Goal: Information Seeking & Learning: Compare options

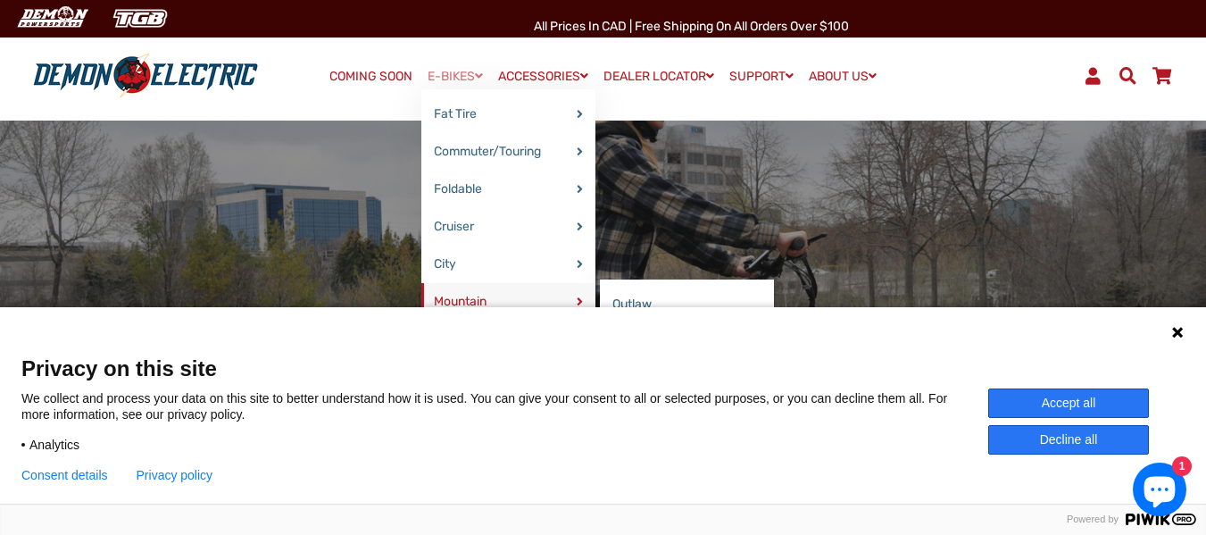
click at [467, 299] on link "Mountain" at bounding box center [508, 301] width 174 height 37
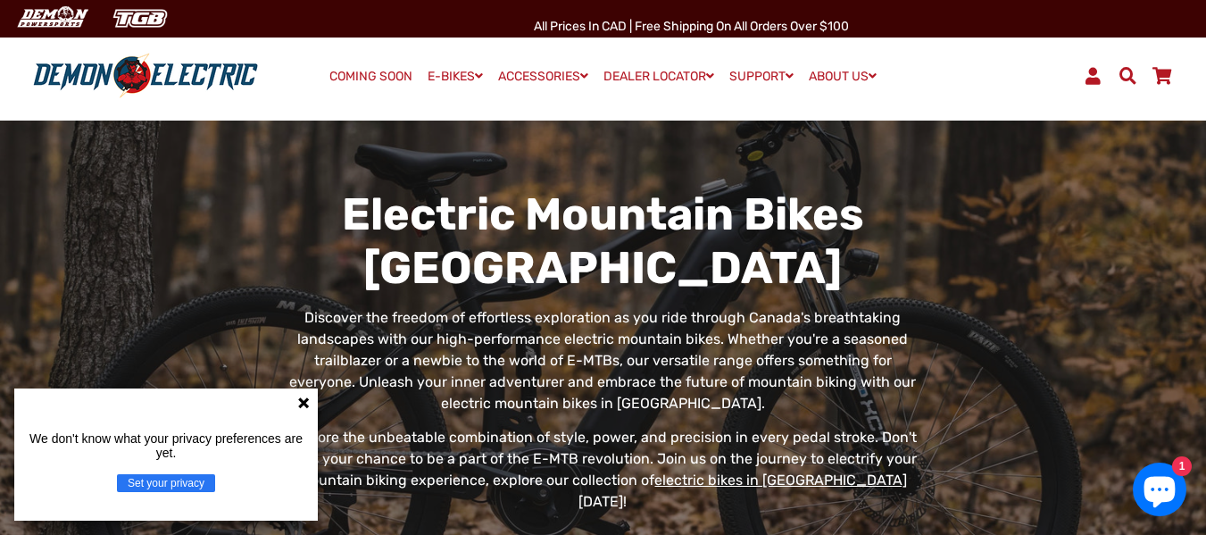
click at [301, 399] on icon at bounding box center [303, 402] width 11 height 11
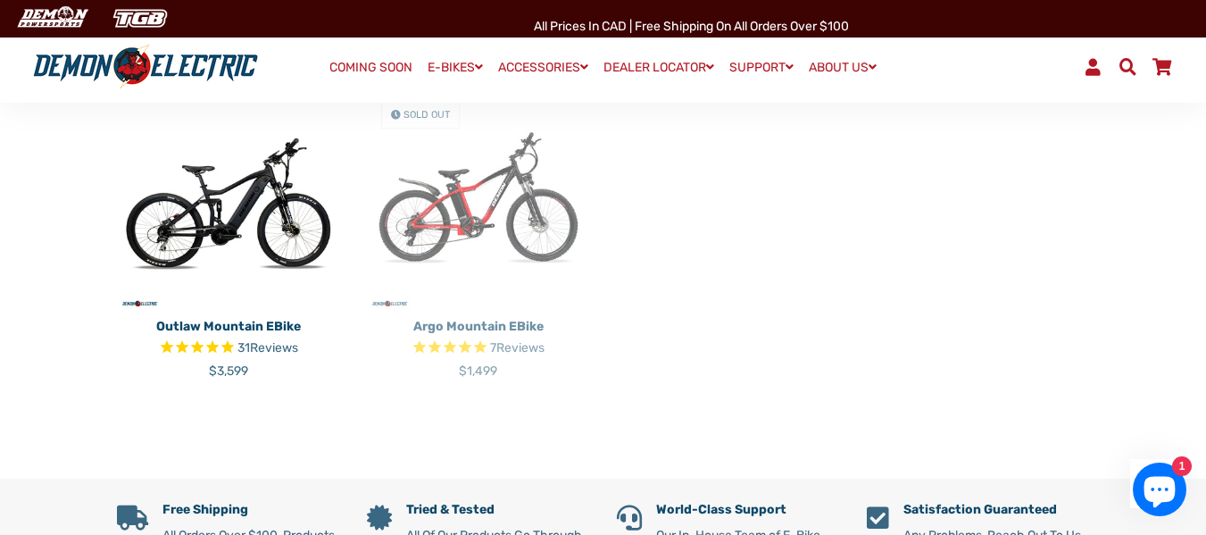
scroll to position [536, 0]
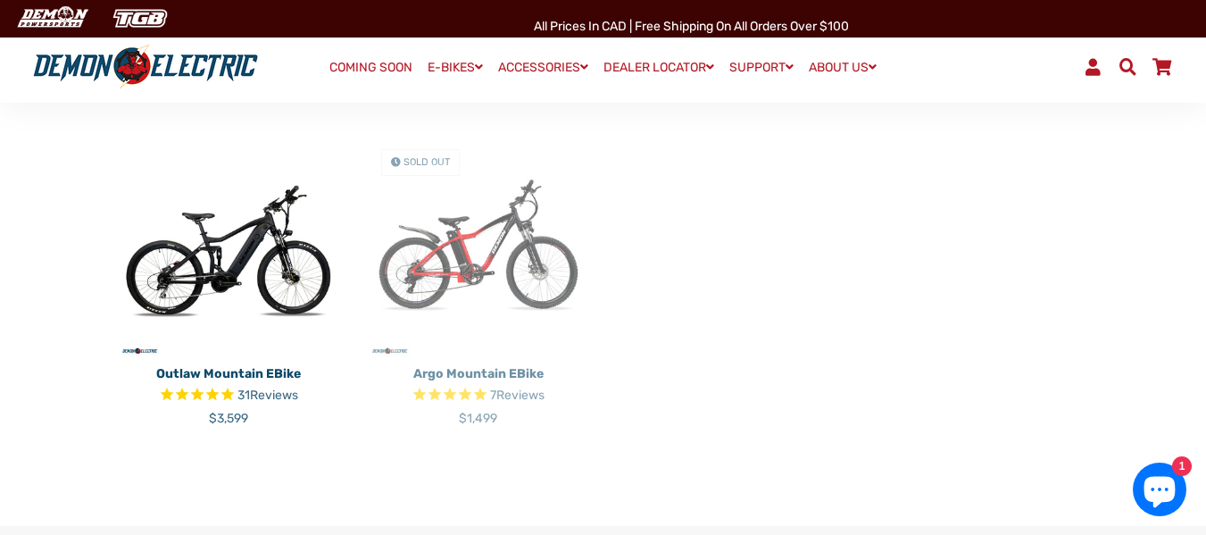
click at [479, 251] on img at bounding box center [478, 246] width 223 height 223
click at [194, 257] on img at bounding box center [228, 246] width 223 height 223
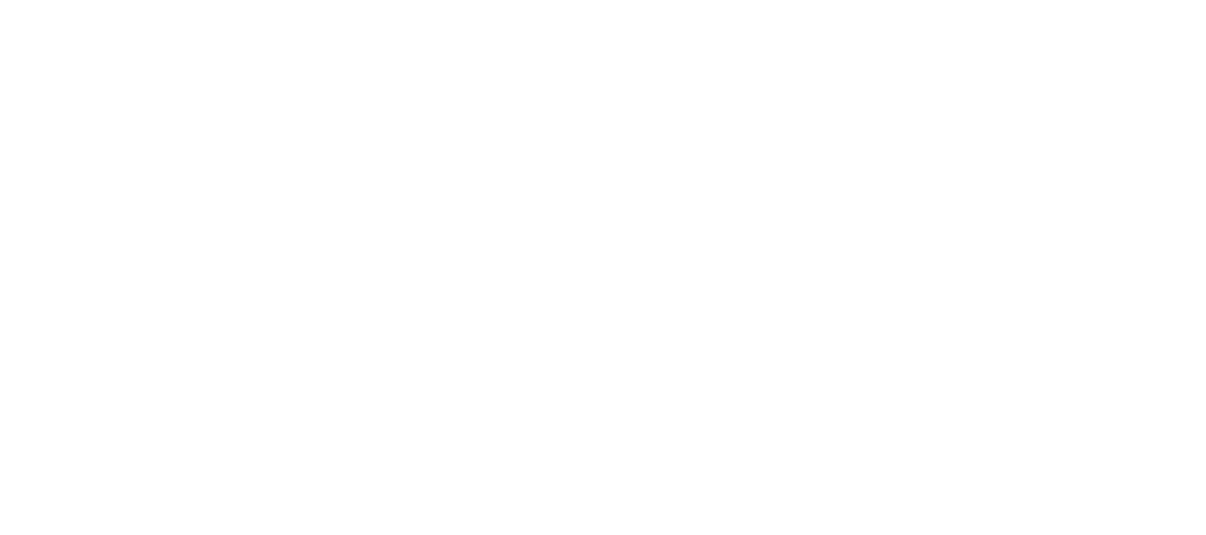
select select "******"
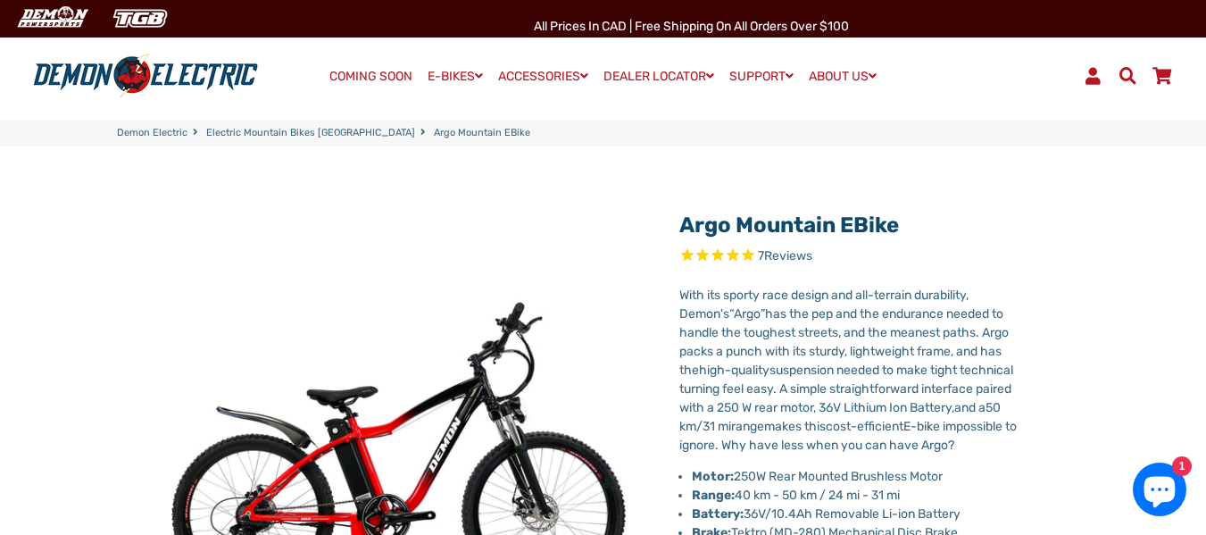
click at [788, 254] on span "Reviews" at bounding box center [788, 256] width 48 height 15
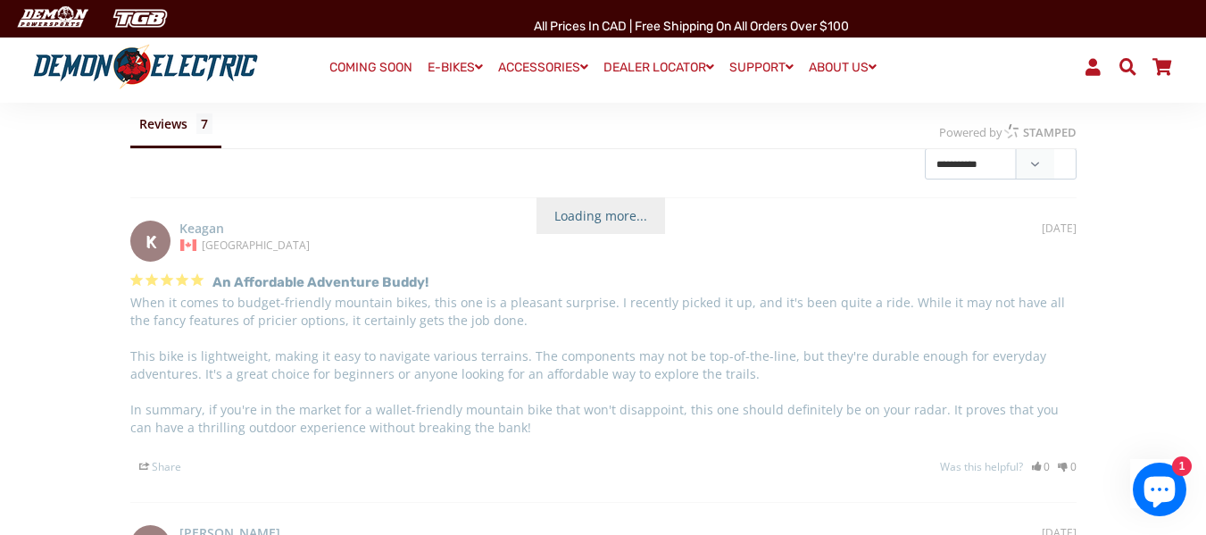
scroll to position [3163, 0]
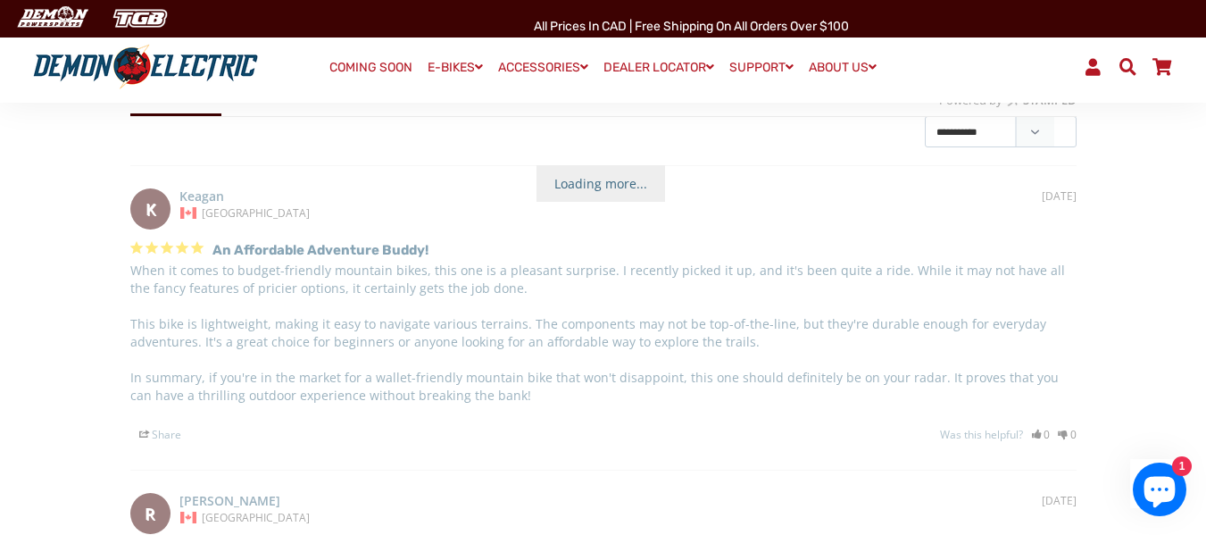
drag, startPoint x: 433, startPoint y: 307, endPoint x: 424, endPoint y: 342, distance: 35.9
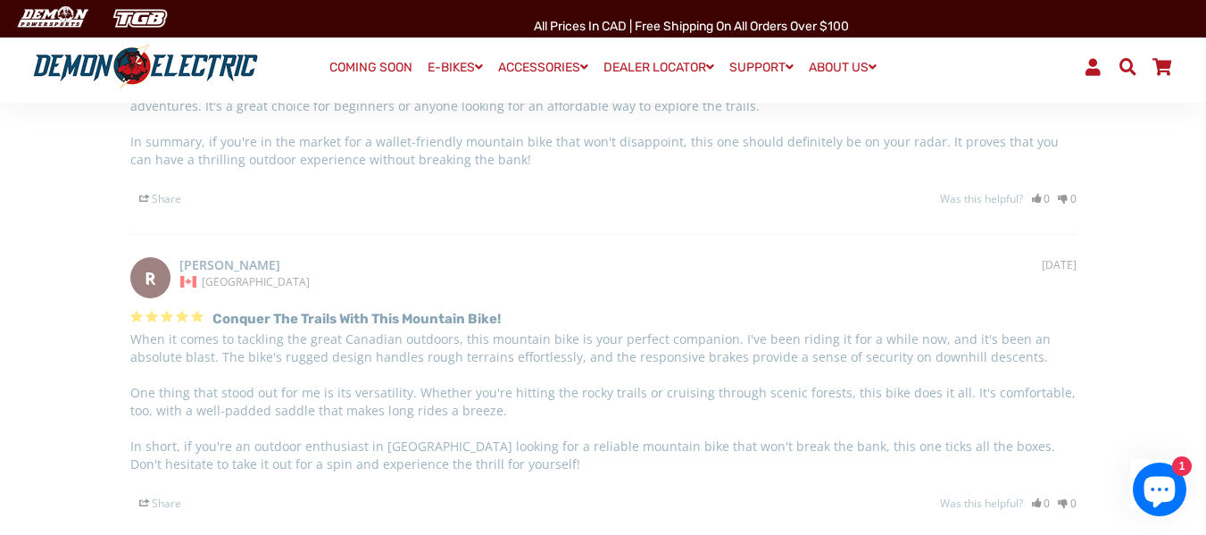
scroll to position [3431, 0]
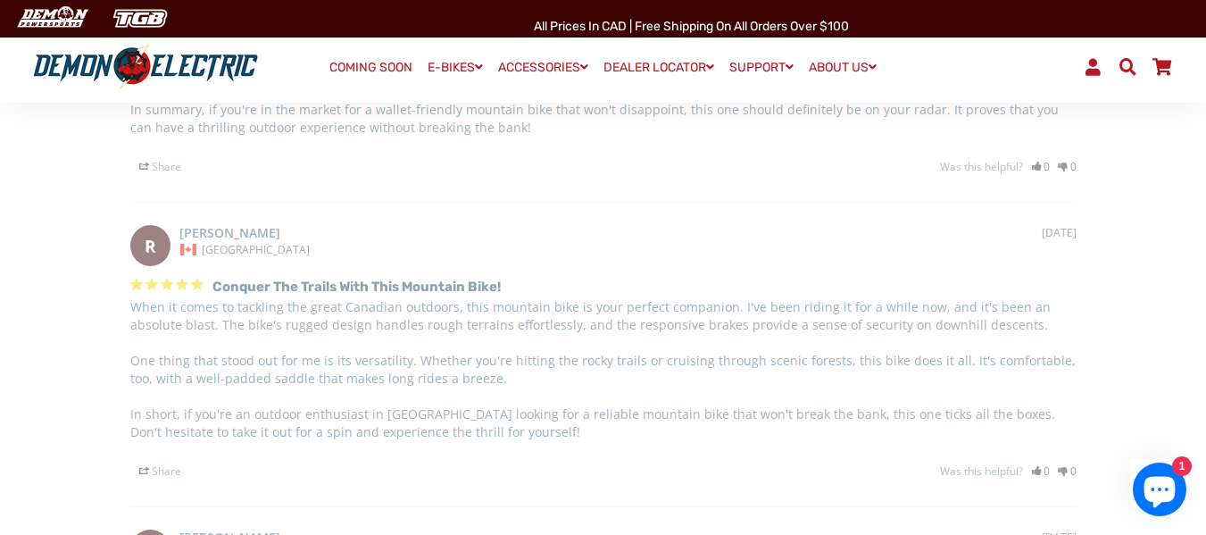
drag, startPoint x: 412, startPoint y: 267, endPoint x: 420, endPoint y: 276, distance: 12.0
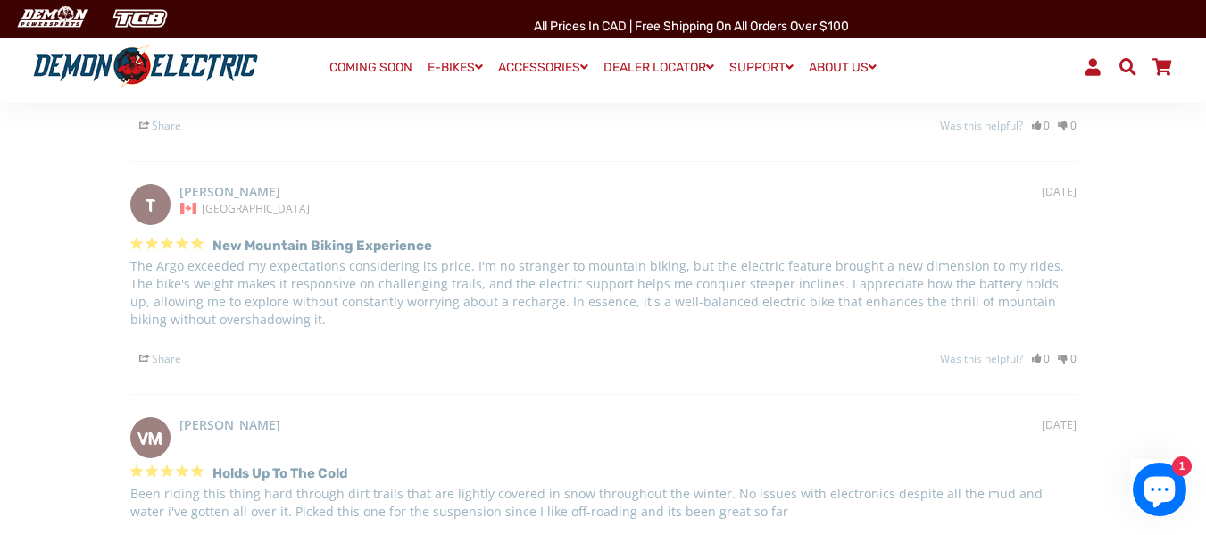
scroll to position [3877, 0]
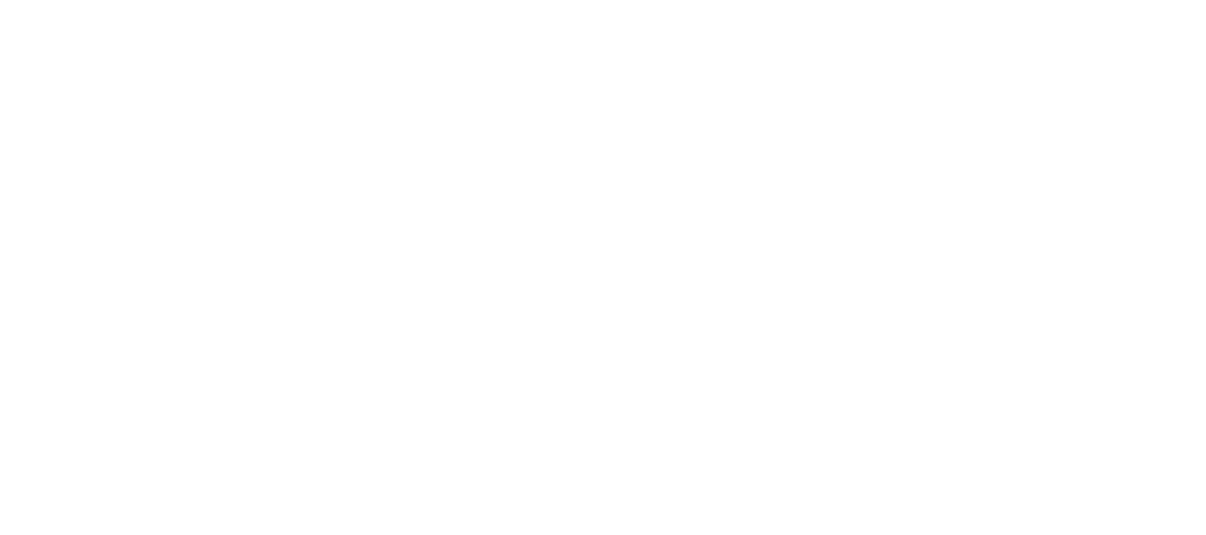
select select "******"
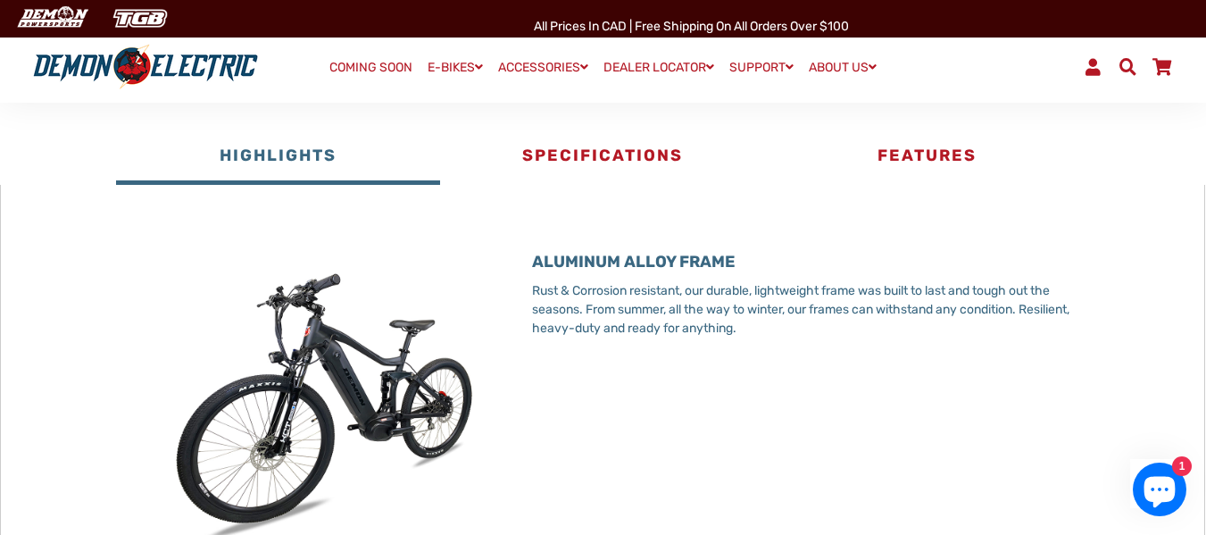
scroll to position [714, 0]
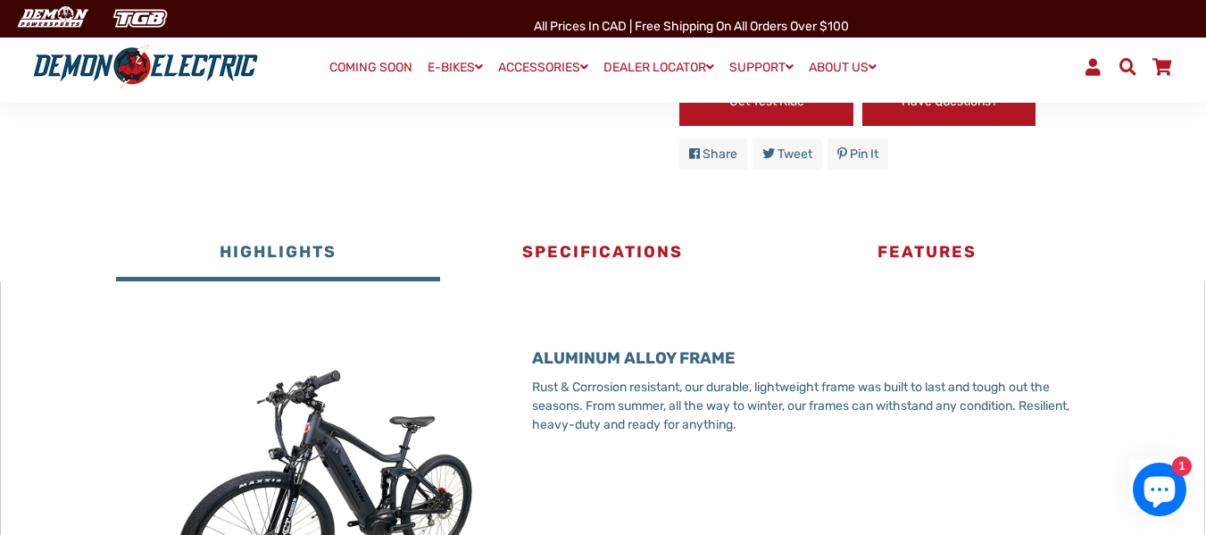
click at [389, 474] on img at bounding box center [324, 494] width 362 height 362
click at [362, 473] on img at bounding box center [324, 494] width 362 height 362
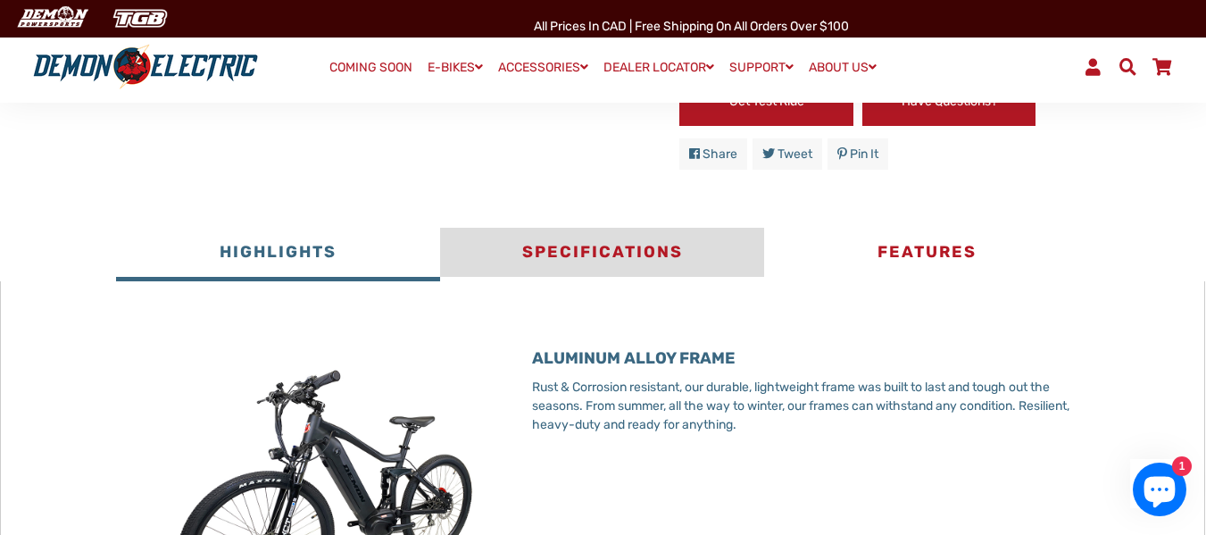
click at [584, 242] on button "Specifications" at bounding box center [602, 255] width 324 height 54
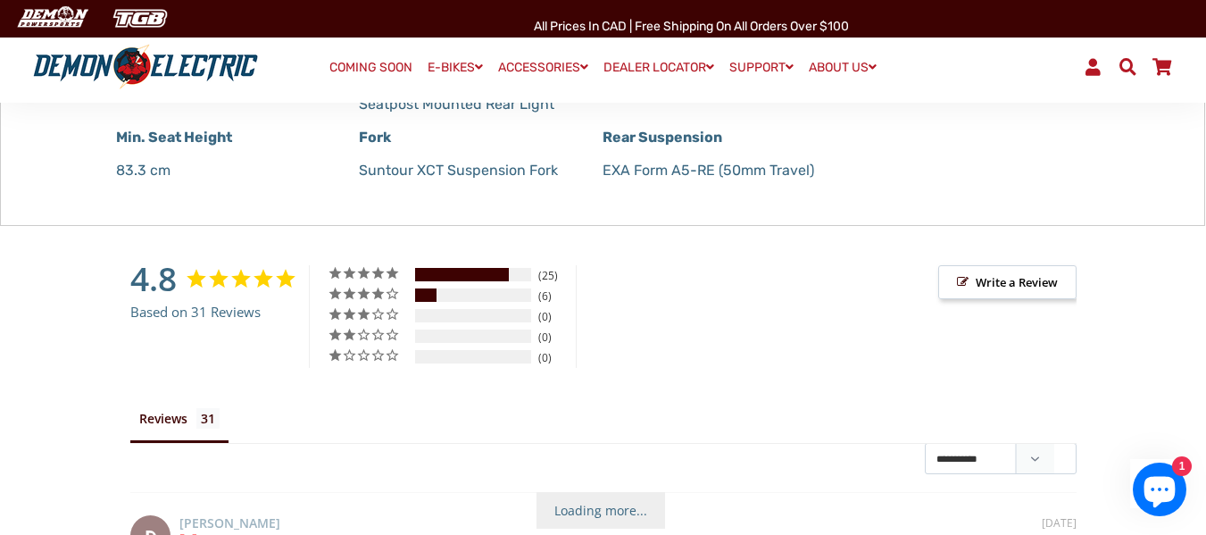
scroll to position [1696, 0]
